Goal: Transaction & Acquisition: Obtain resource

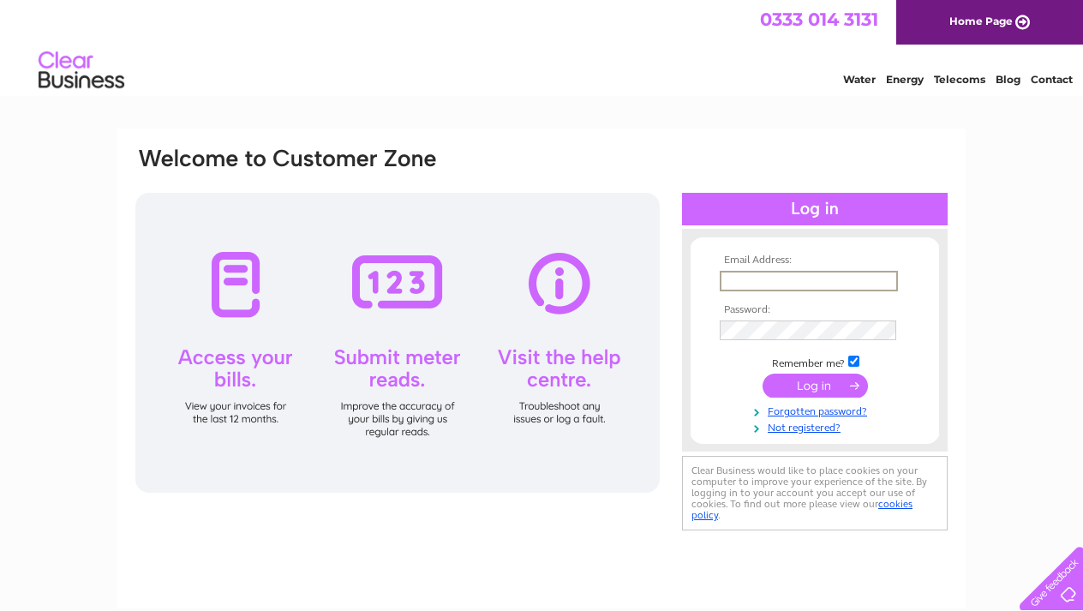
type input "[EMAIL_ADDRESS][DOMAIN_NAME]"
click at [811, 385] on input "submit" at bounding box center [814, 385] width 105 height 24
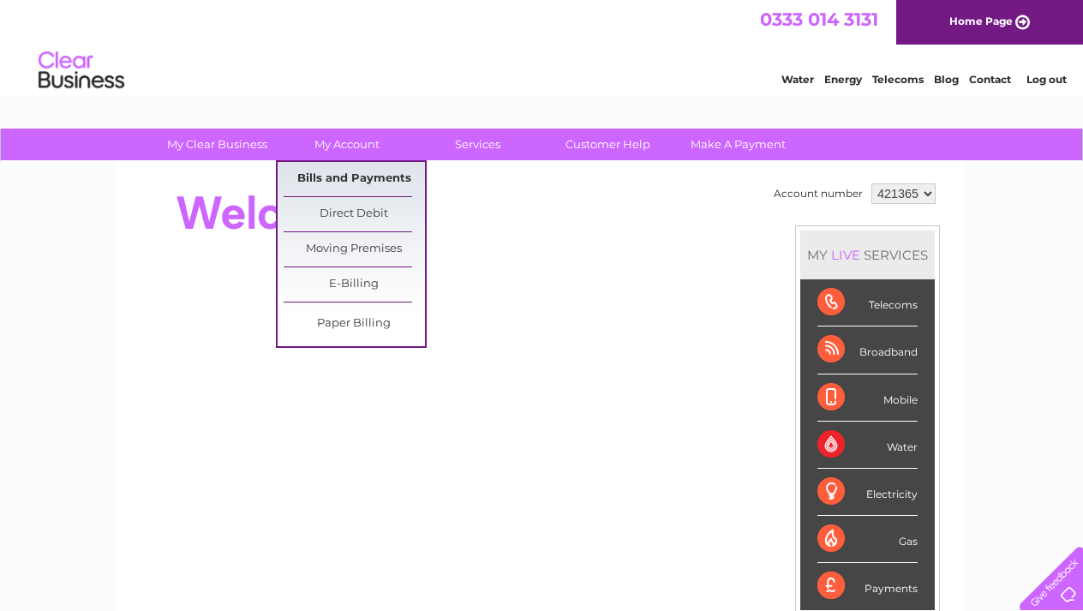
click at [349, 176] on link "Bills and Payments" at bounding box center [353, 179] width 141 height 34
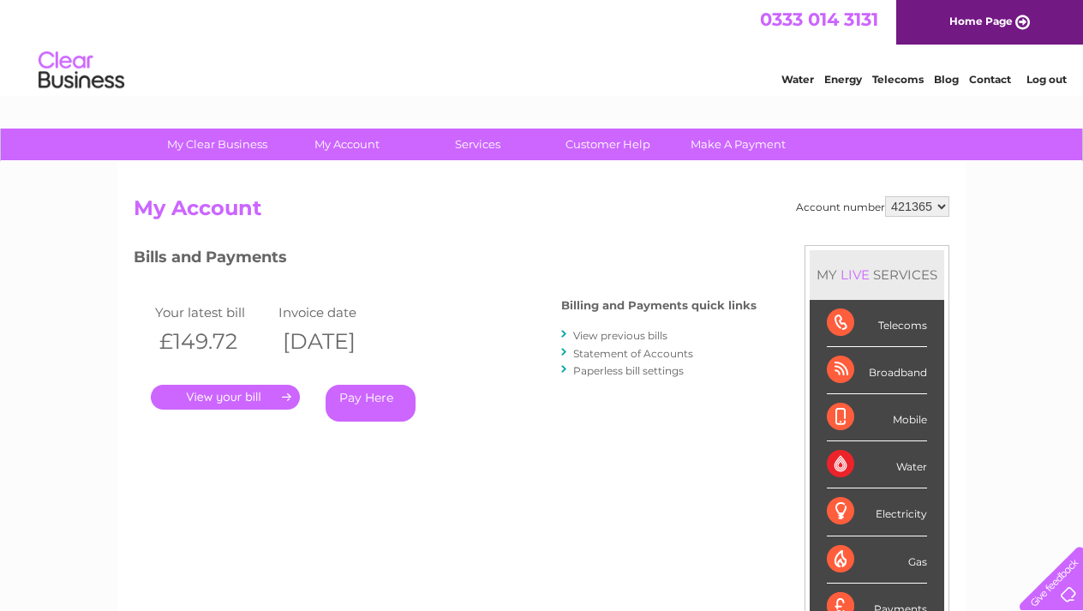
click at [224, 397] on link "." at bounding box center [225, 397] width 149 height 25
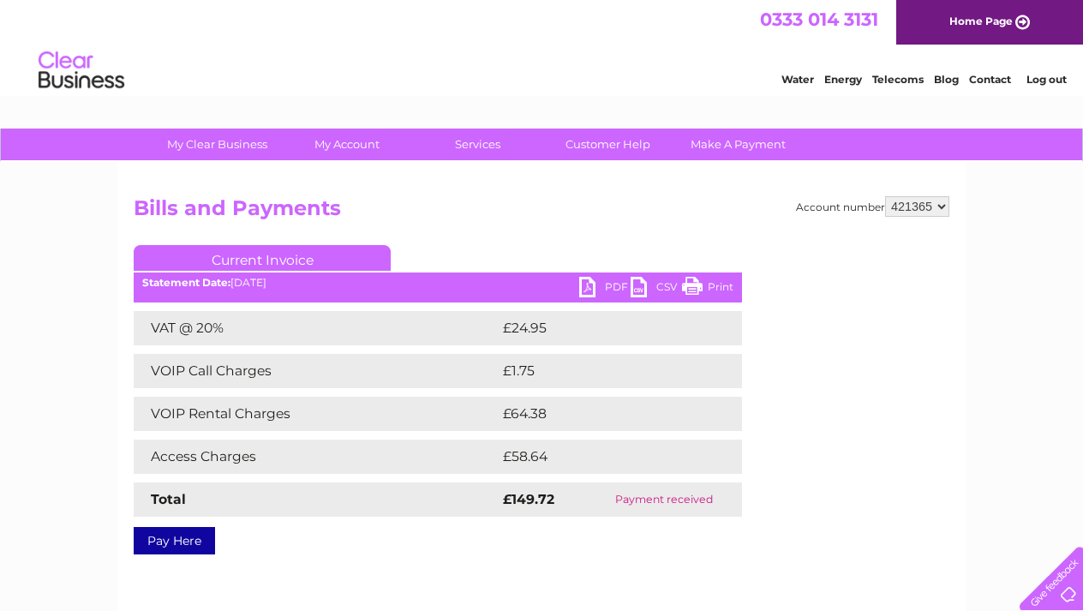
click at [589, 283] on link "PDF" at bounding box center [604, 289] width 51 height 25
click at [599, 288] on link "PDF" at bounding box center [604, 289] width 51 height 25
